Goal: Task Accomplishment & Management: Manage account settings

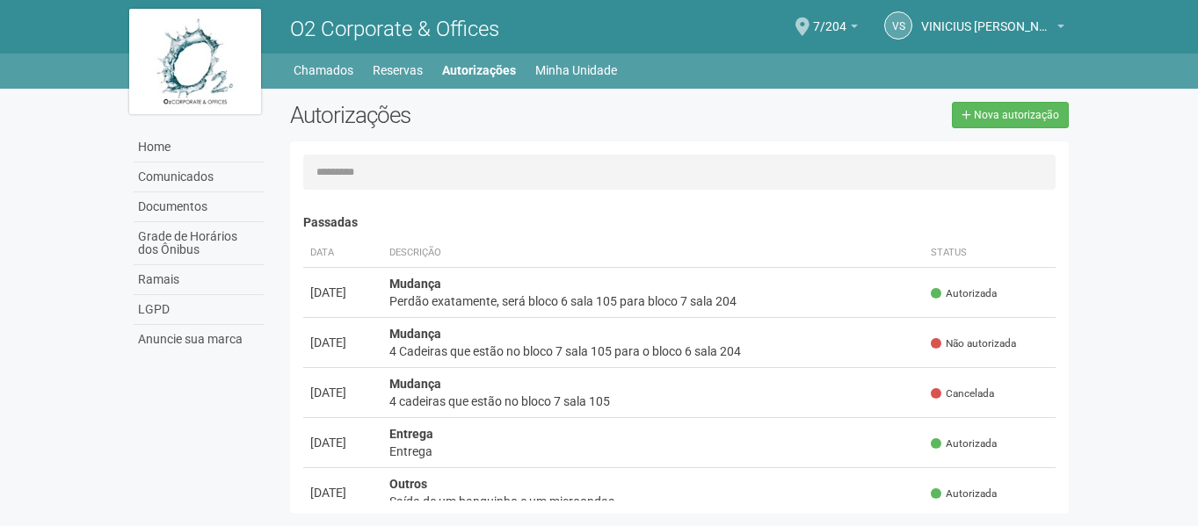
click at [861, 21] on div "VS VINICIUS SANTOS DA ROCHA CORREA VINICIUS SANTOS DA ROCHA CORREA financeiro@h…" at bounding box center [961, 28] width 206 height 51
click at [854, 31] on link "7/204" at bounding box center [835, 29] width 45 height 14
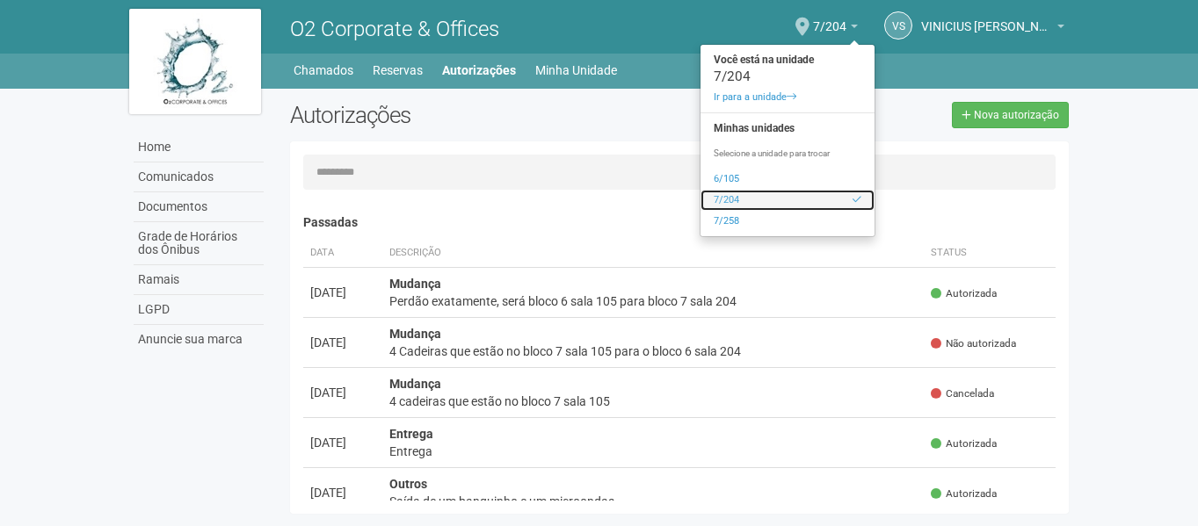
click at [744, 197] on link "7/204" at bounding box center [787, 200] width 174 height 21
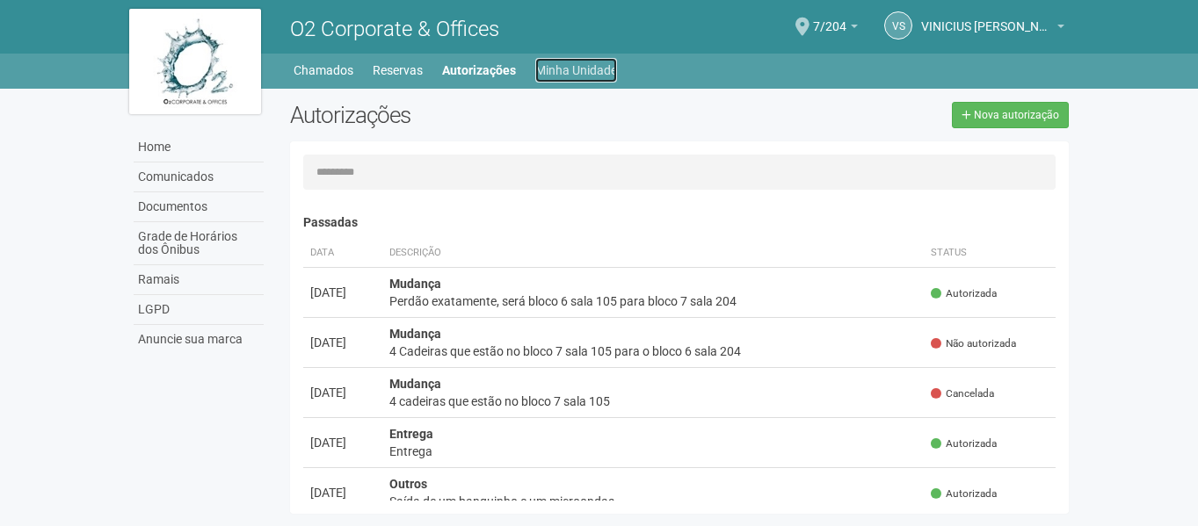
click at [554, 67] on link "Minha Unidade" at bounding box center [576, 70] width 82 height 25
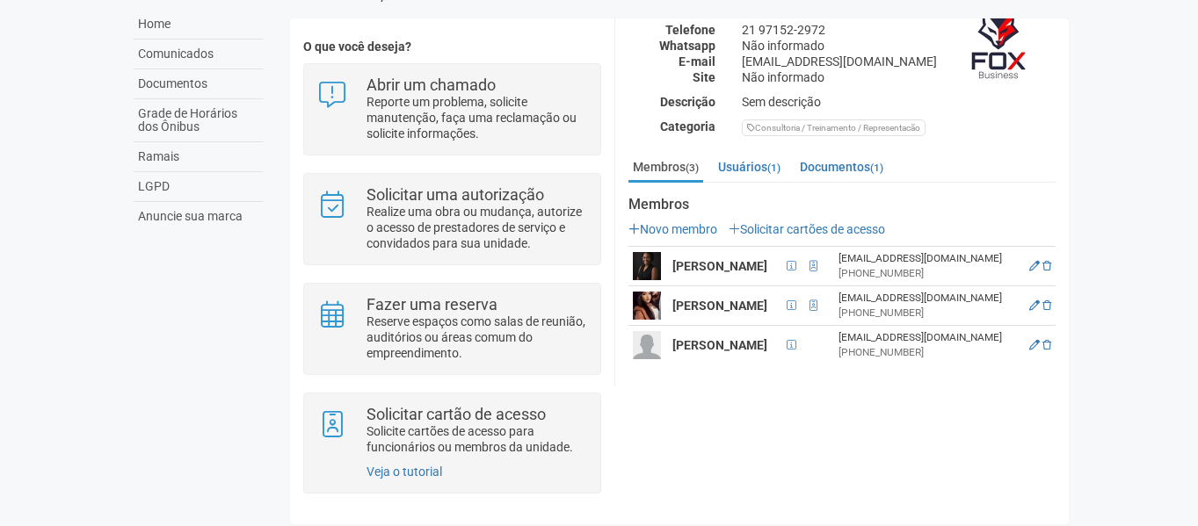
scroll to position [134, 0]
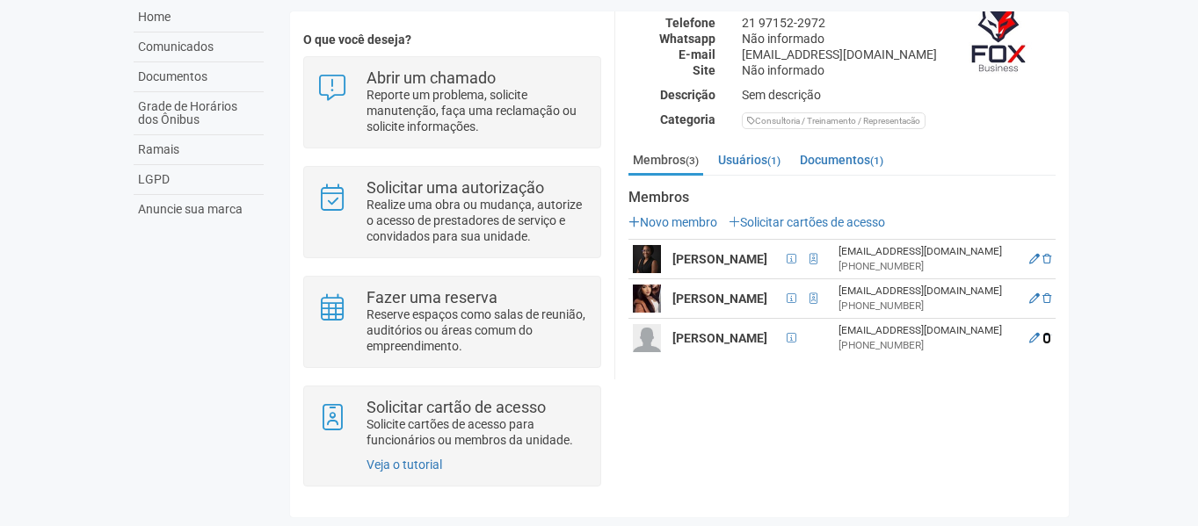
click at [1046, 344] on icon at bounding box center [1046, 338] width 9 height 11
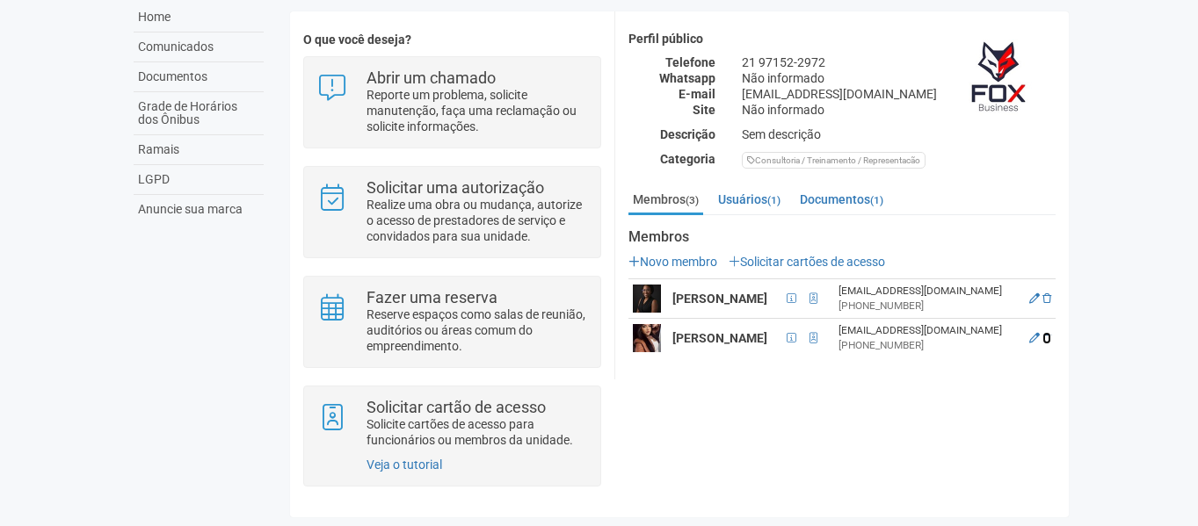
click at [1045, 339] on icon at bounding box center [1046, 338] width 9 height 11
drag, startPoint x: 1042, startPoint y: 341, endPoint x: 676, endPoint y: 67, distance: 457.6
click at [1042, 341] on icon at bounding box center [1046, 338] width 9 height 11
click at [1148, 167] on body "Aguarde... O2 Corporate & Offices VS VINICIUS SANTOS DA ROCHA CORREA VINICIUS S…" at bounding box center [599, 133] width 1198 height 526
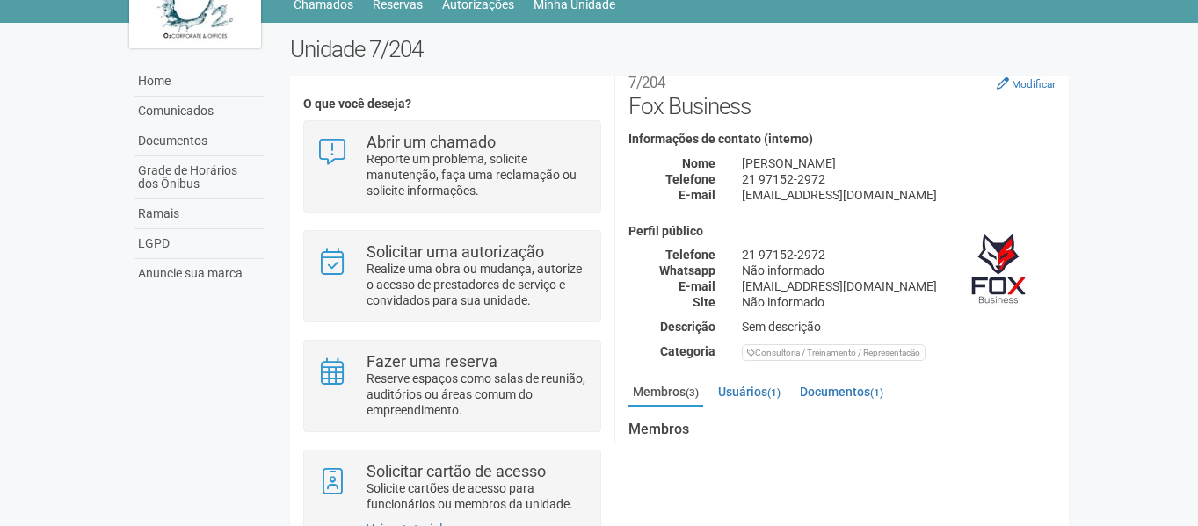
scroll to position [134, 0]
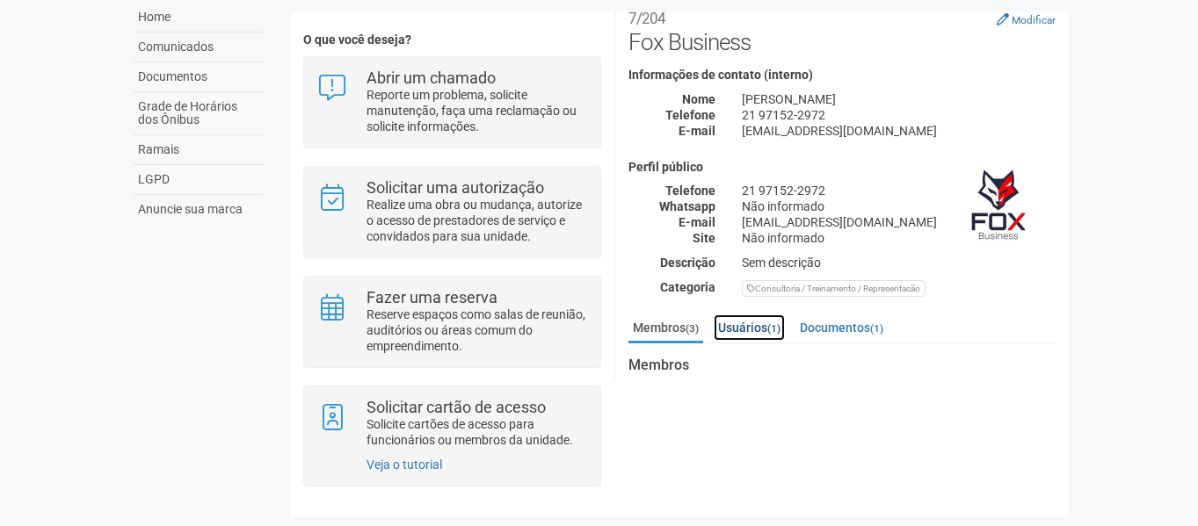
click at [770, 322] on link "Usuários (1)" at bounding box center [748, 328] width 71 height 26
click at [667, 324] on link "Membros (3)" at bounding box center [665, 328] width 75 height 26
click at [757, 327] on link "Usuários (1)" at bounding box center [748, 328] width 71 height 26
click at [655, 322] on link "Membros (3)" at bounding box center [665, 328] width 75 height 26
click at [764, 331] on link "Usuários (1)" at bounding box center [748, 328] width 71 height 26
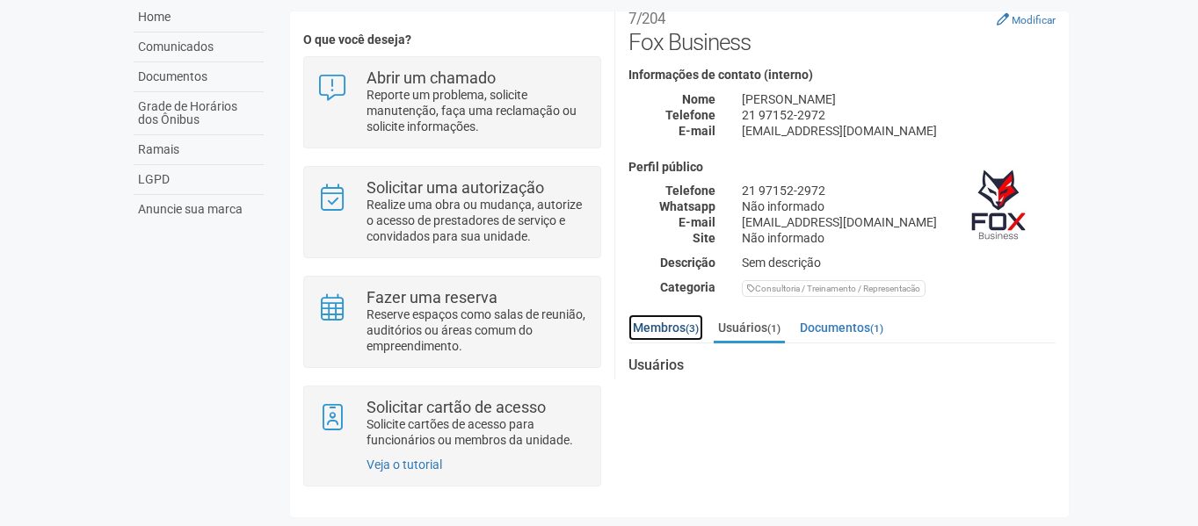
click at [677, 318] on link "Membros (3)" at bounding box center [665, 328] width 75 height 26
click at [745, 322] on link "Usuários (1)" at bounding box center [748, 328] width 71 height 26
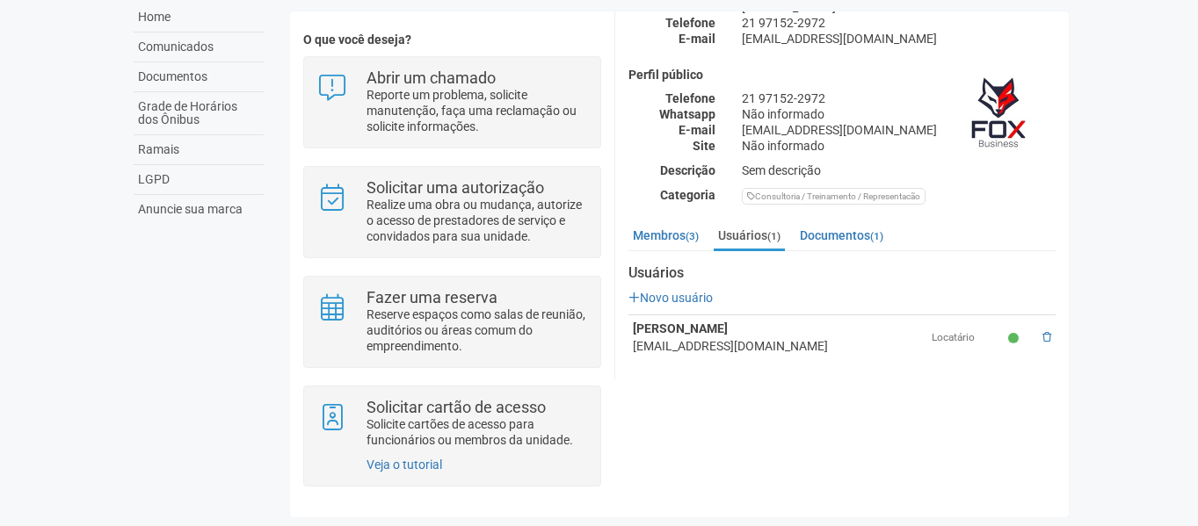
scroll to position [115, 0]
click at [663, 236] on link "Membros (3)" at bounding box center [665, 234] width 75 height 26
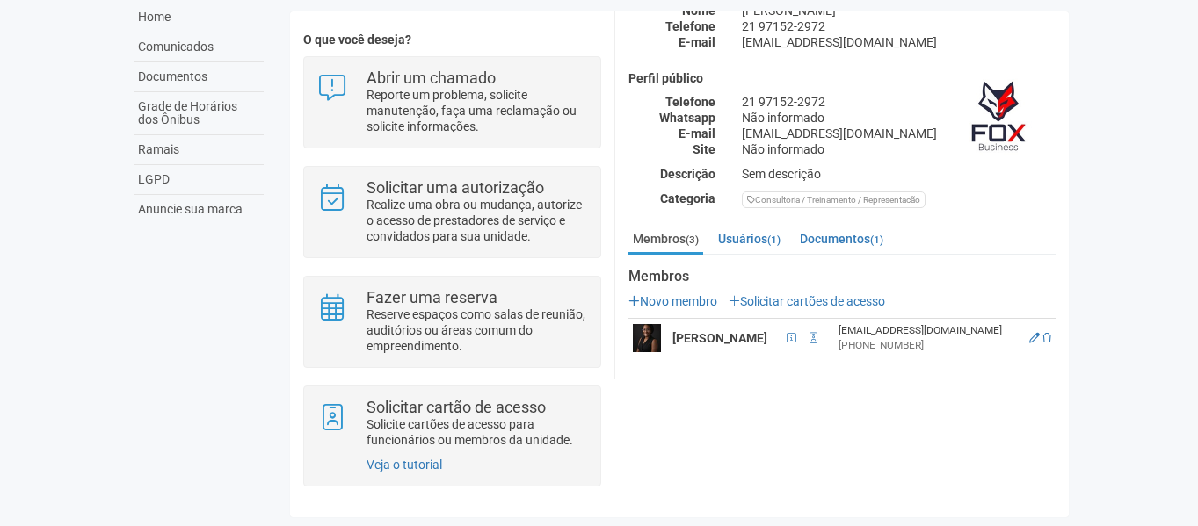
scroll to position [110, 0]
click at [1106, 196] on body "Aguarde... O2 Corporate & Offices VS VINICIUS SANTOS DA ROCHA CORREA VINICIUS S…" at bounding box center [599, 133] width 1198 height 526
click at [1096, 174] on body "Aguarde... O2 Corporate & Offices VS VINICIUS SANTOS DA ROCHA CORREA VINICIUS S…" at bounding box center [599, 133] width 1198 height 526
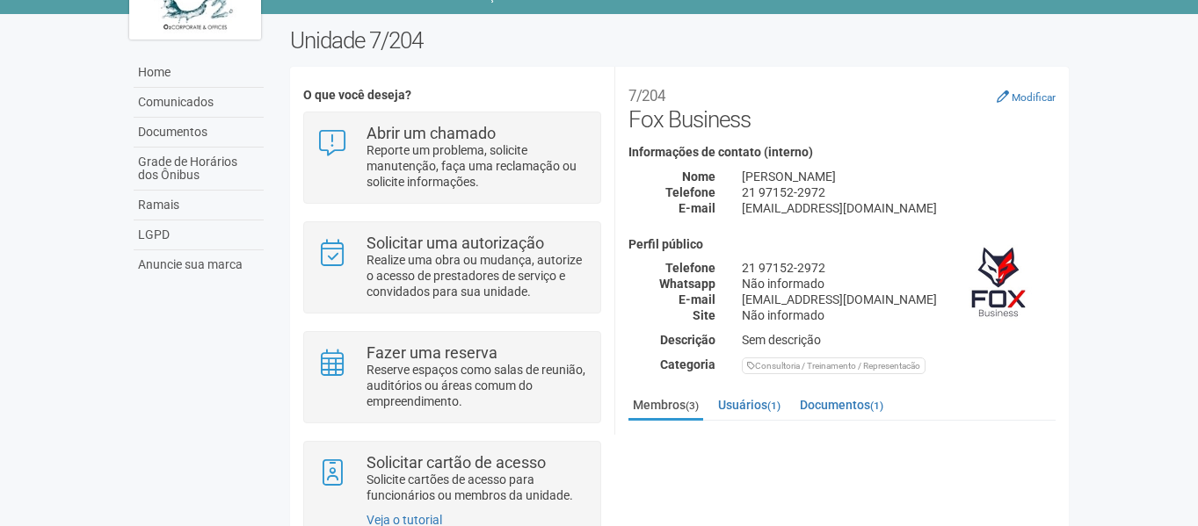
scroll to position [0, 0]
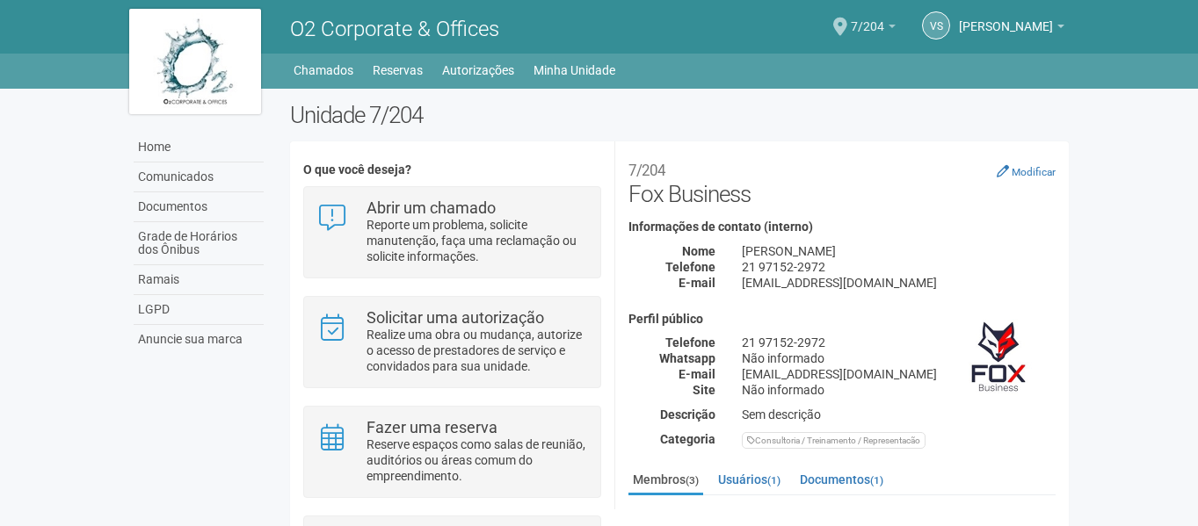
click at [851, 23] on span "7/204" at bounding box center [867, 18] width 33 height 31
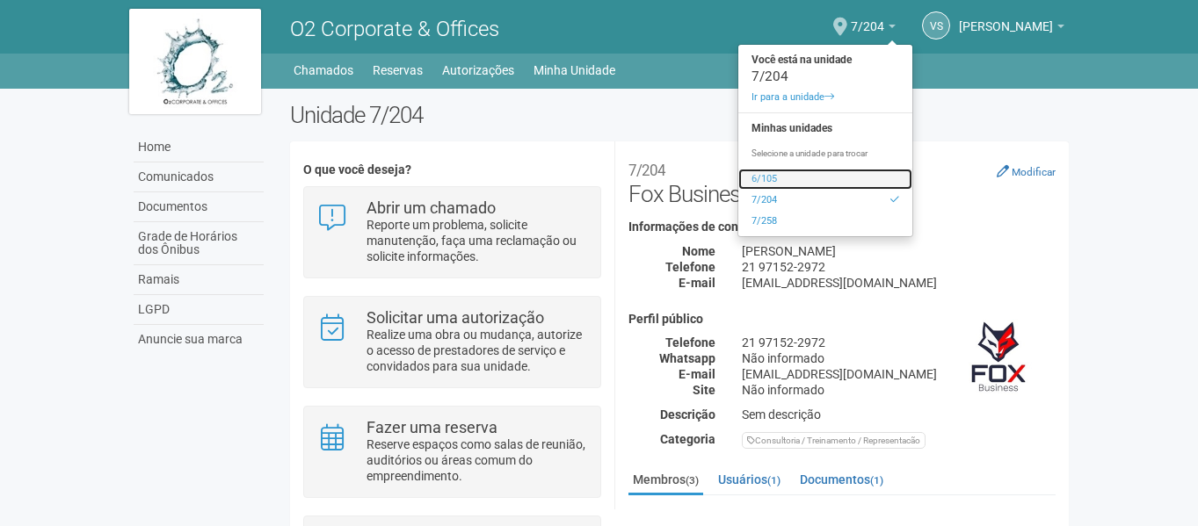
click at [786, 177] on link "6/105" at bounding box center [825, 179] width 174 height 21
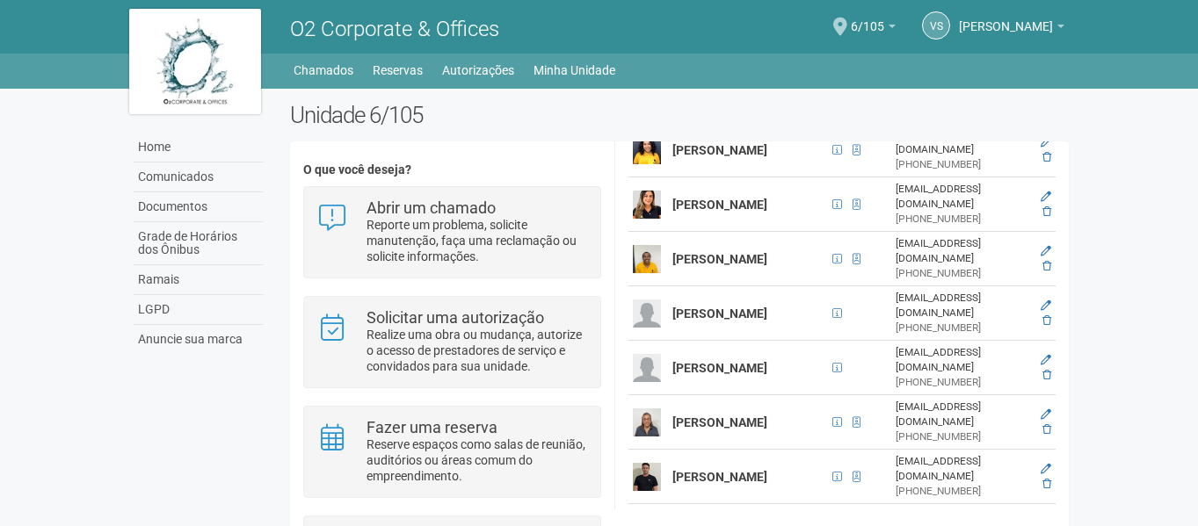
scroll to position [1053, 0]
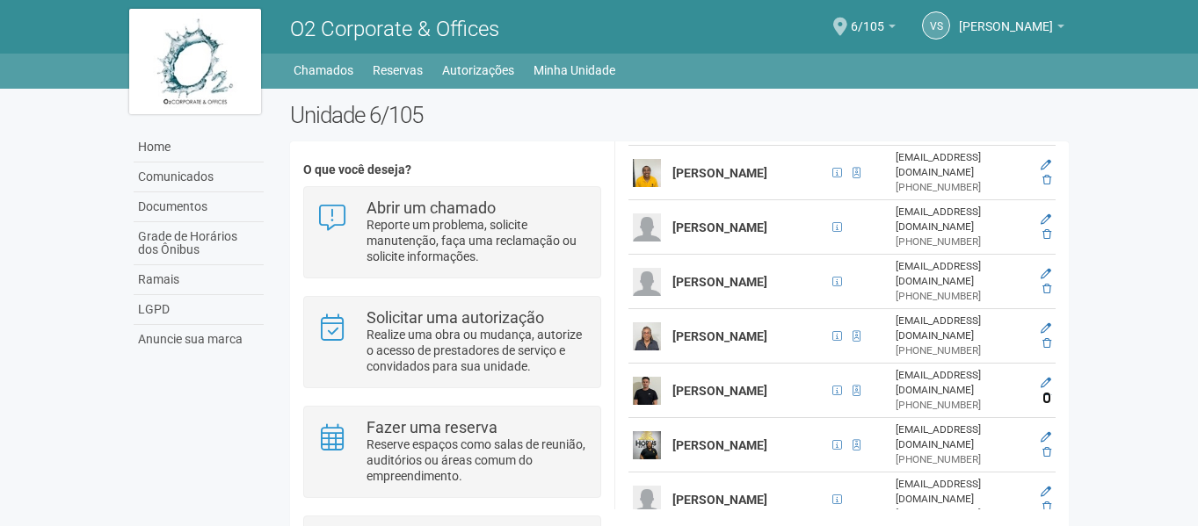
click at [1046, 393] on icon at bounding box center [1046, 398] width 9 height 11
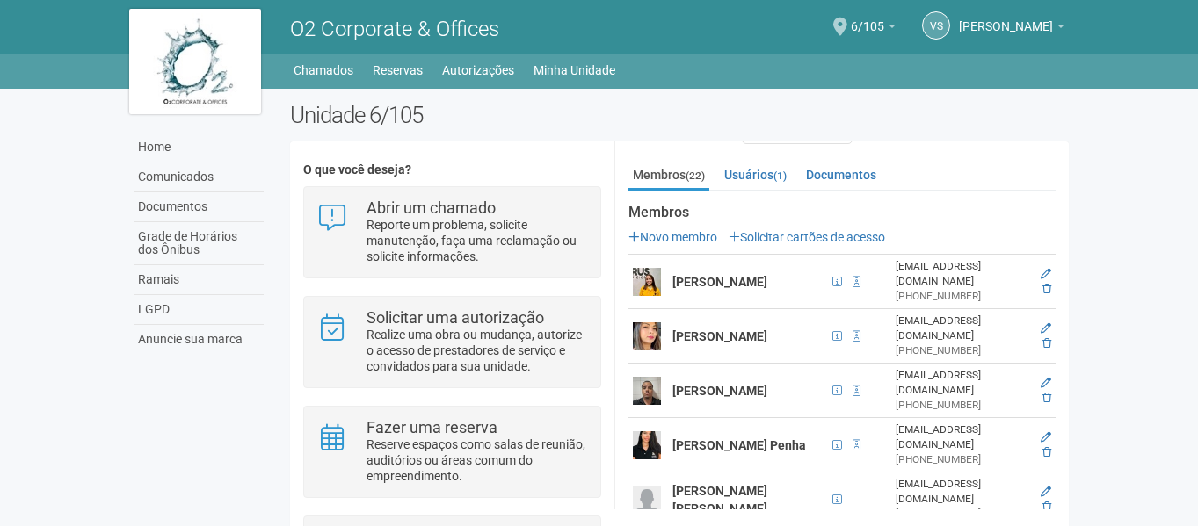
scroll to position [0, 0]
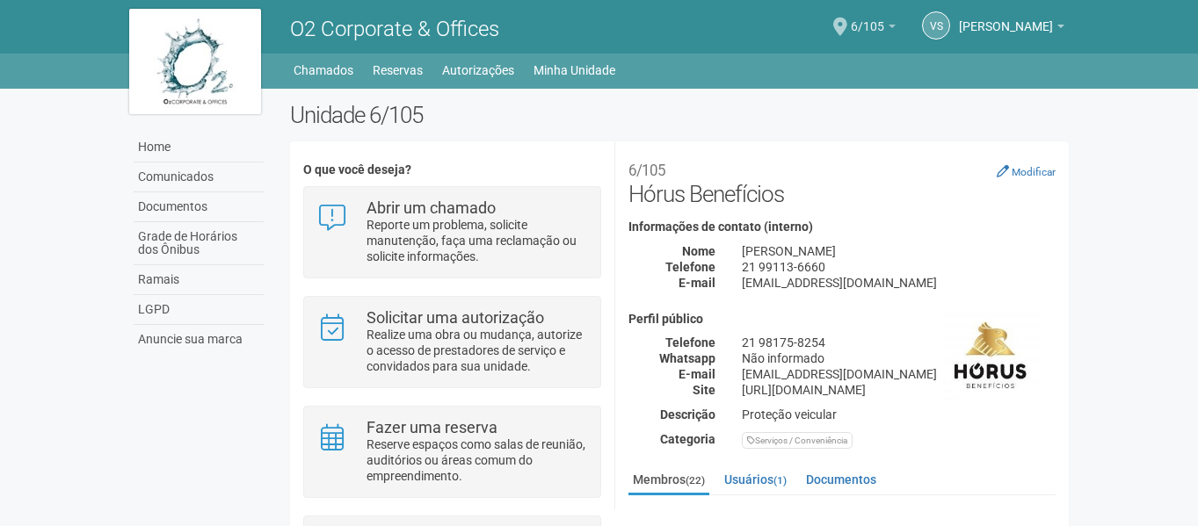
click at [888, 25] on b at bounding box center [891, 27] width 7 height 4
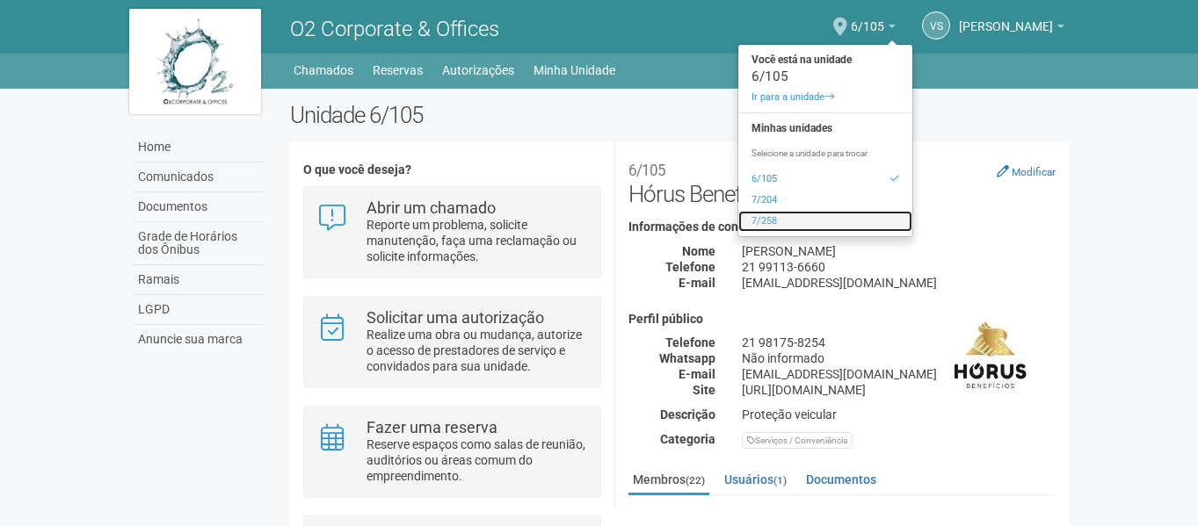
click at [757, 223] on link "7/258" at bounding box center [825, 221] width 174 height 21
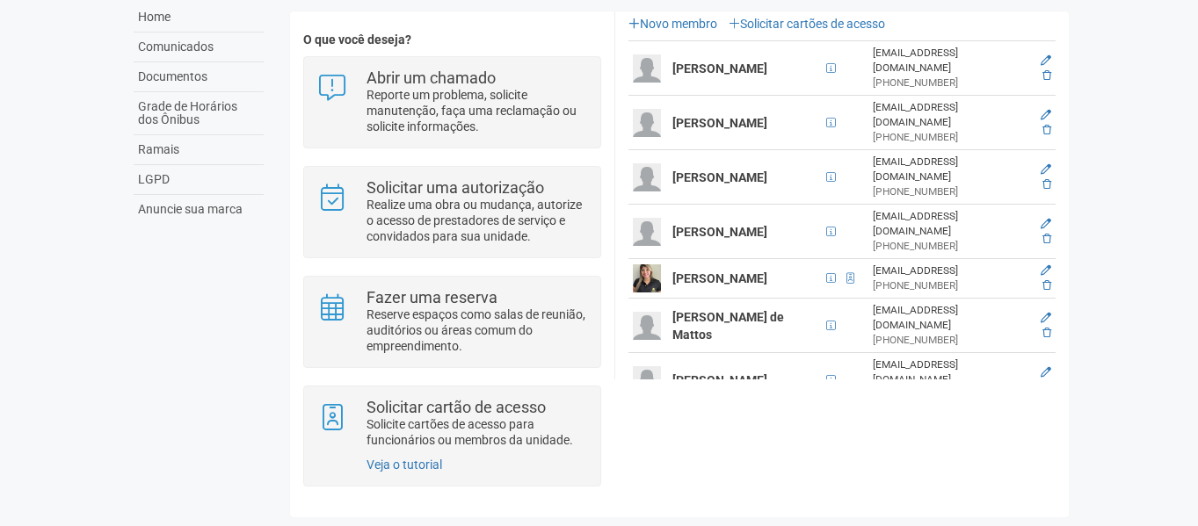
scroll to position [321, 0]
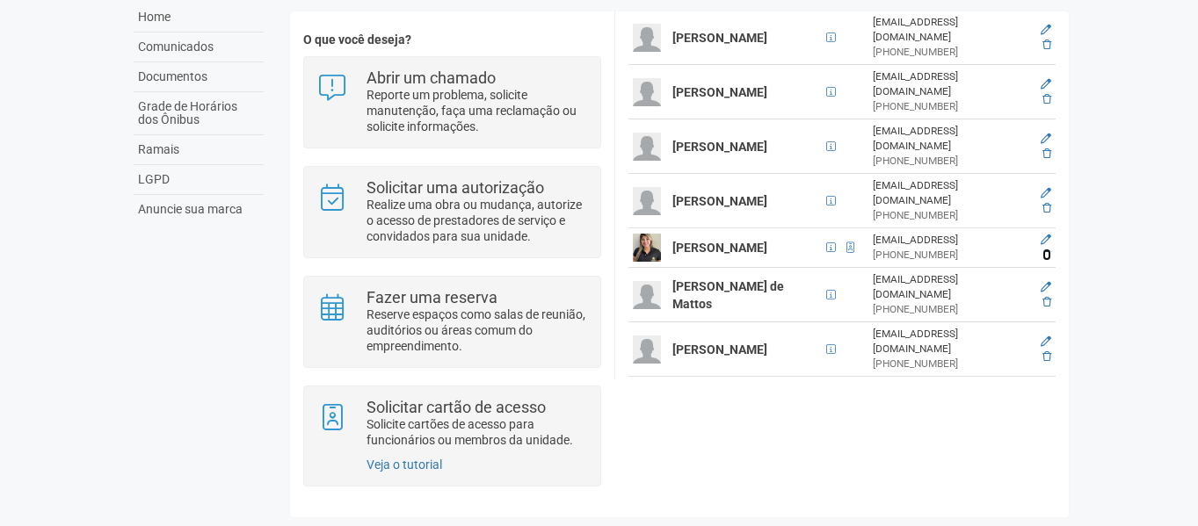
click at [1042, 250] on icon at bounding box center [1046, 255] width 9 height 11
click at [1100, 110] on body "Aguarde... O2 Corporate & Offices VS VINICIUS SANTOS DA ROCHA CORREA VINICIUS S…" at bounding box center [599, 133] width 1198 height 526
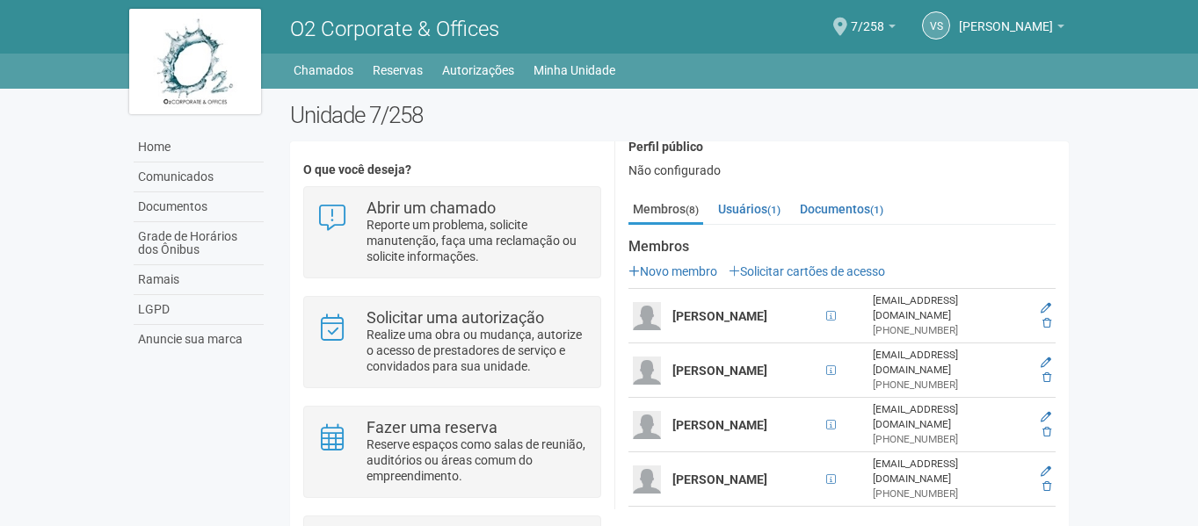
scroll to position [176, 0]
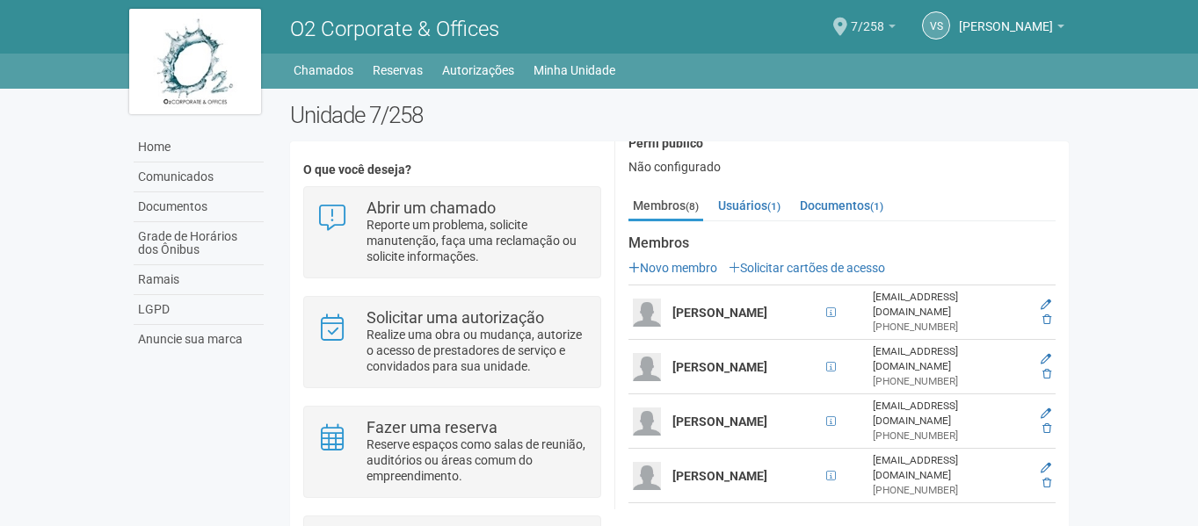
click at [851, 27] on span "7/258" at bounding box center [867, 18] width 33 height 31
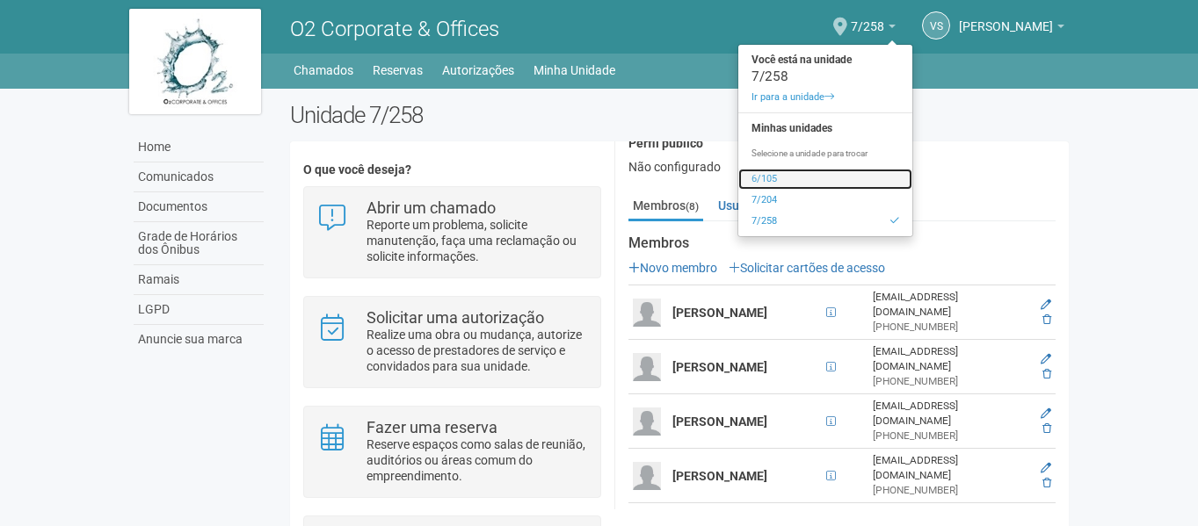
click at [782, 183] on link "6/105" at bounding box center [825, 179] width 174 height 21
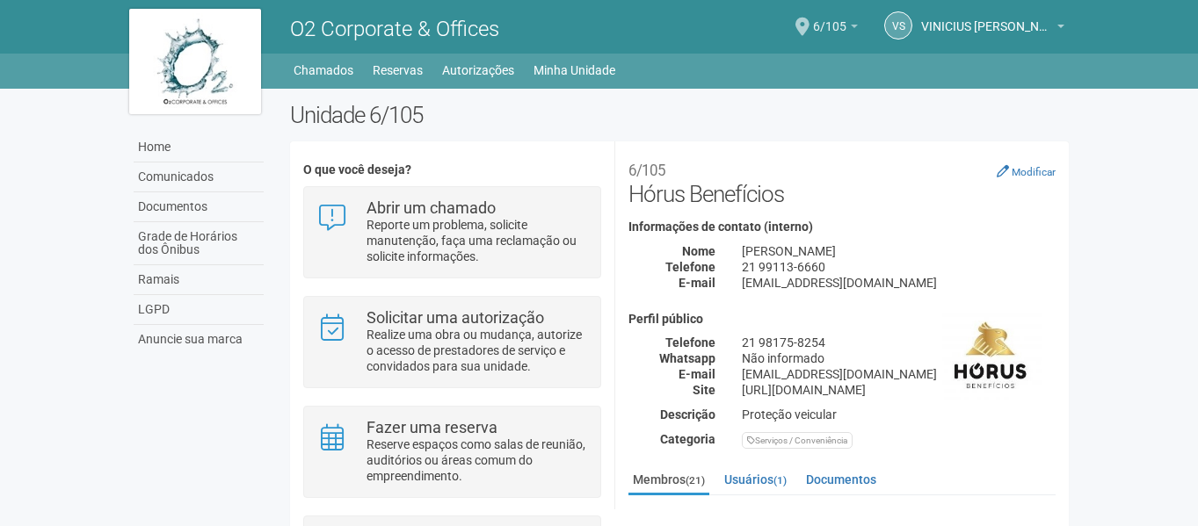
click at [832, 17] on span "6/105" at bounding box center [829, 18] width 33 height 31
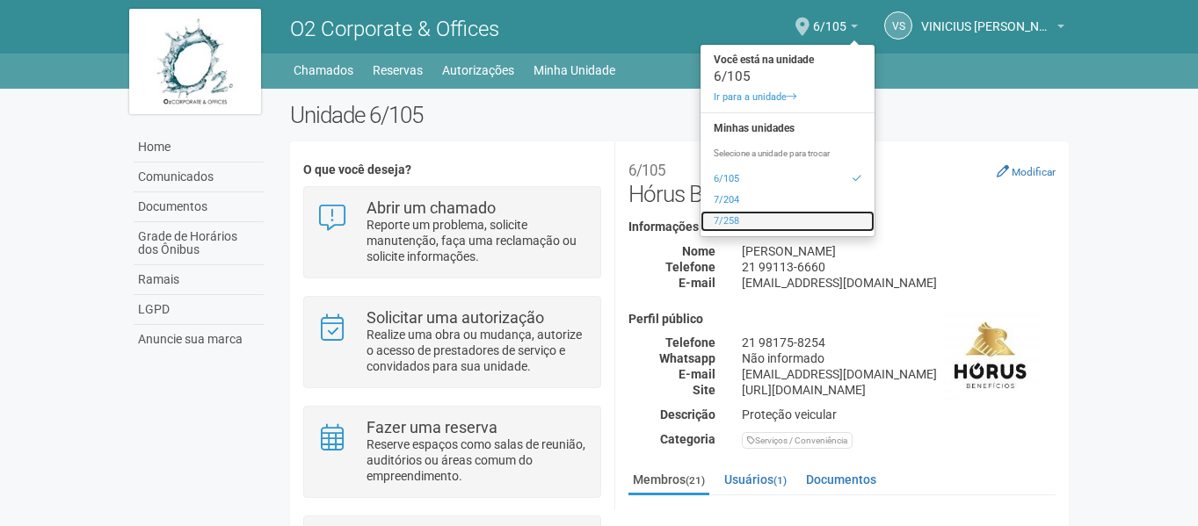
click at [786, 227] on link "7/258" at bounding box center [787, 221] width 174 height 21
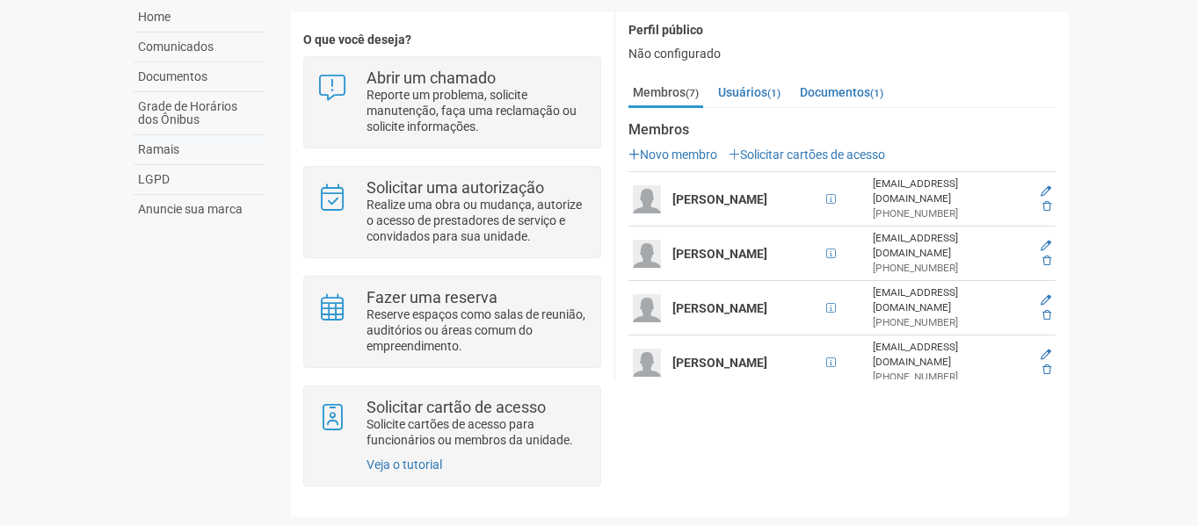
scroll to position [188, 0]
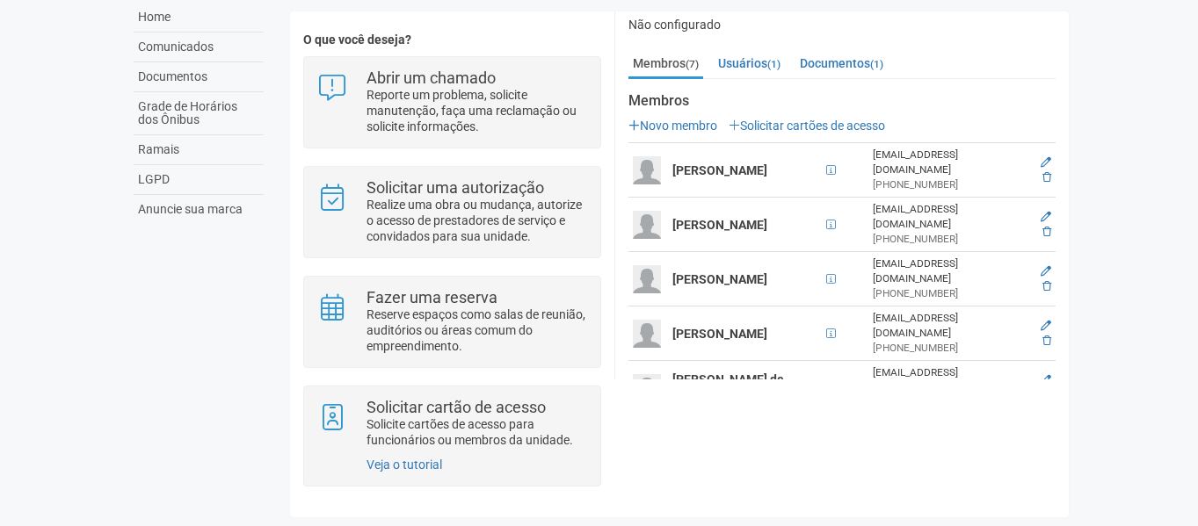
click at [1117, 91] on body "Aguarde... O2 Corporate & Offices VS [PERSON_NAME] [PERSON_NAME] [EMAIL_ADDRESS…" at bounding box center [599, 133] width 1198 height 526
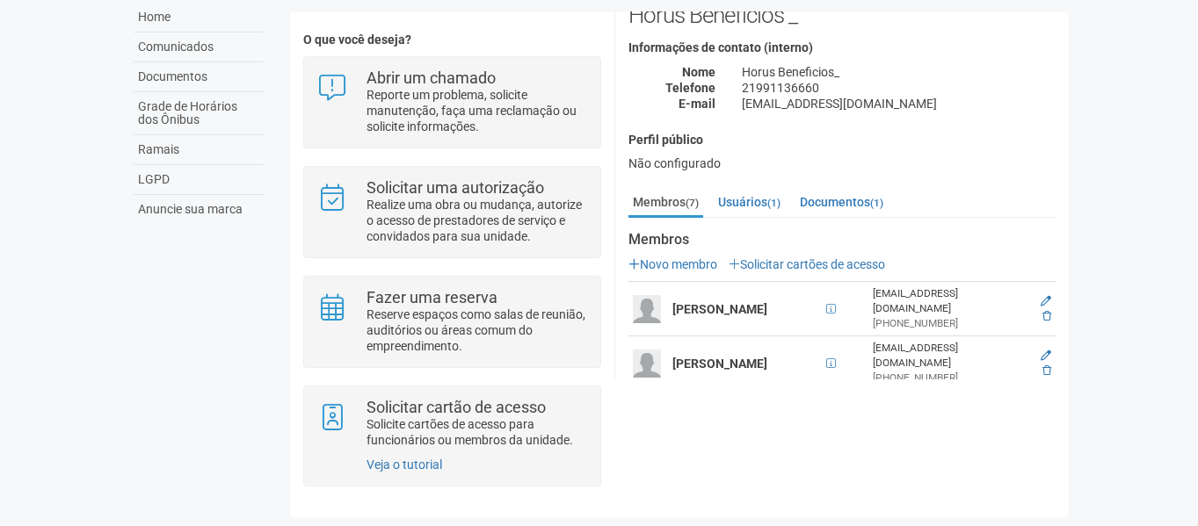
scroll to position [0, 0]
